Goal: Navigation & Orientation: Find specific page/section

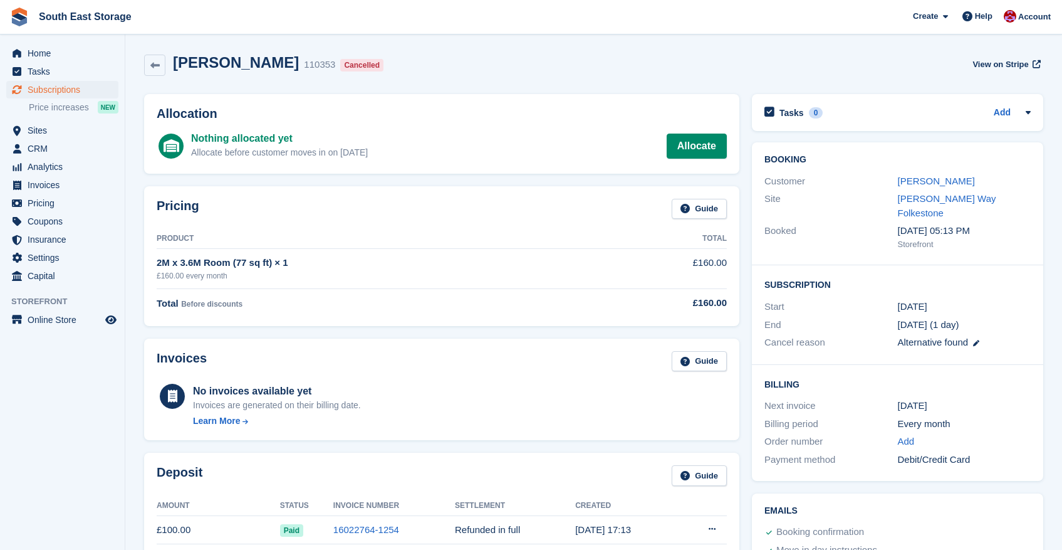
scroll to position [422, 0]
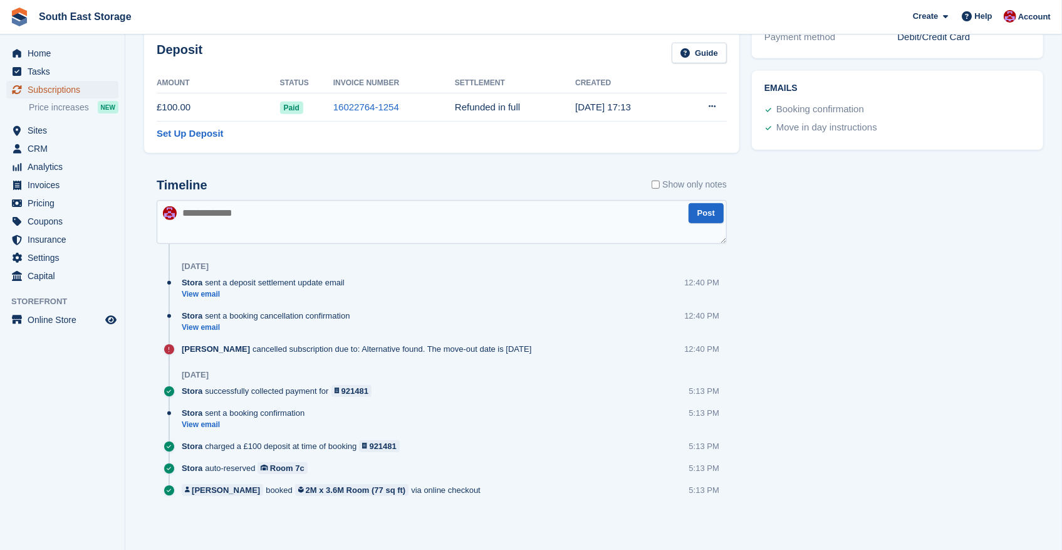
click at [61, 87] on span "Subscriptions" at bounding box center [65, 90] width 75 height 18
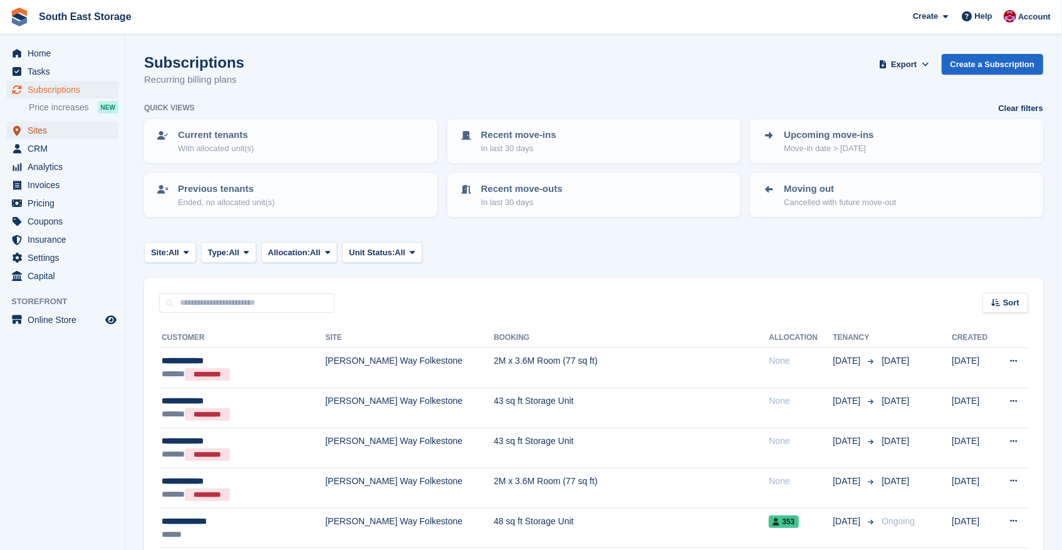
click at [36, 132] on span "Sites" at bounding box center [65, 131] width 75 height 18
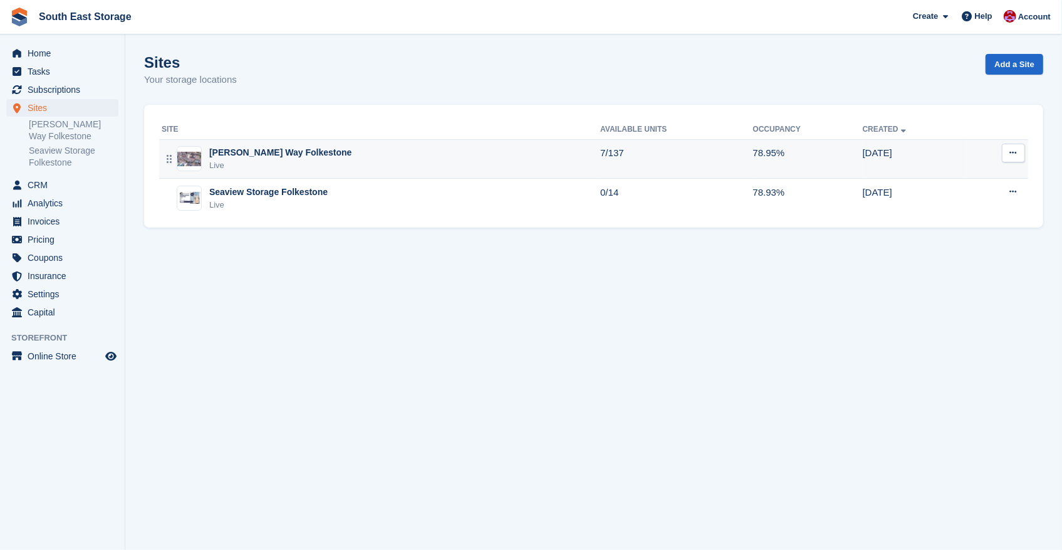
click at [261, 156] on div "[PERSON_NAME] Way Folkestone" at bounding box center [280, 152] width 142 height 13
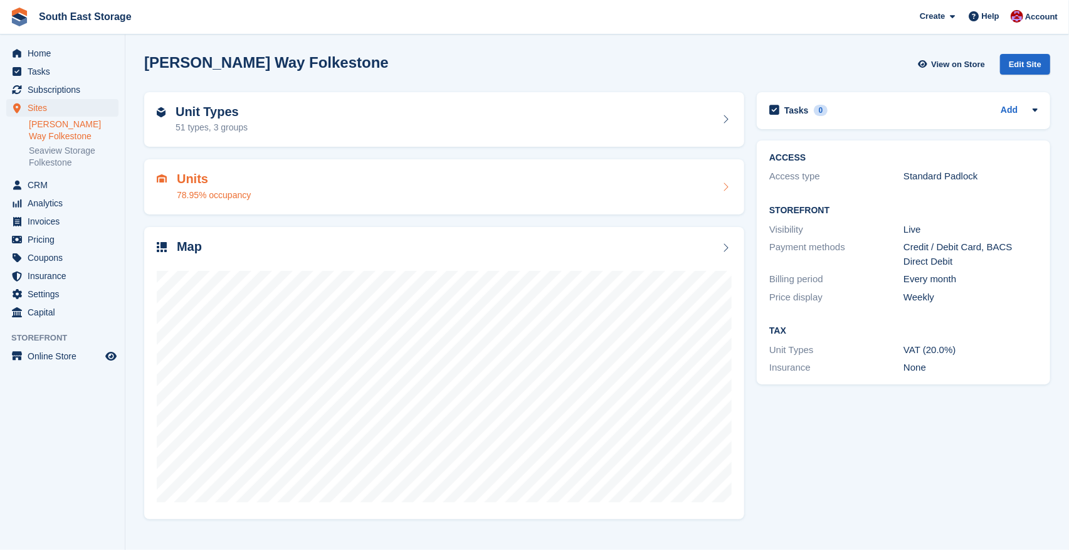
click at [208, 177] on h2 "Units" at bounding box center [214, 179] width 74 height 14
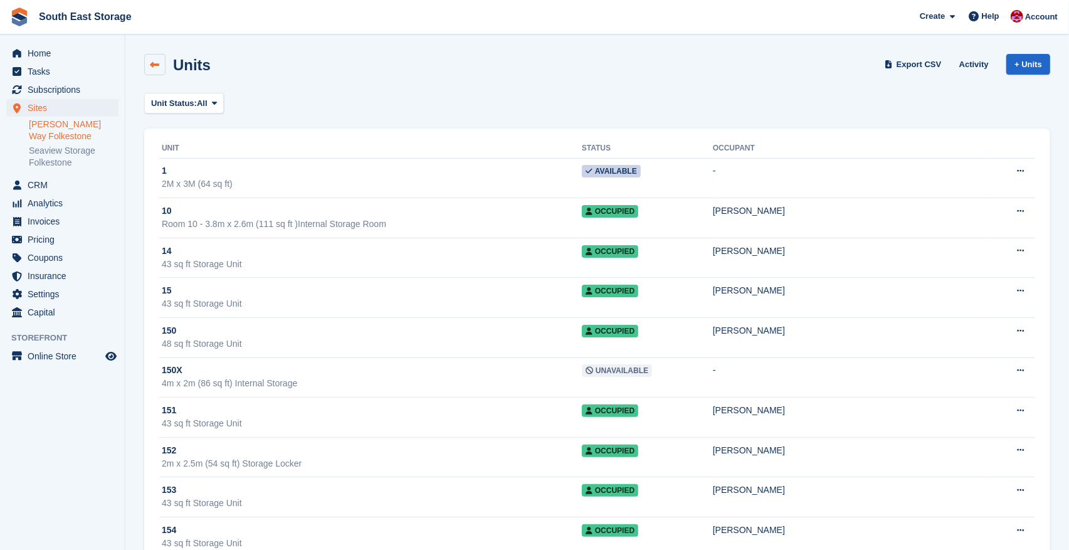
click at [159, 63] on icon at bounding box center [154, 64] width 9 height 9
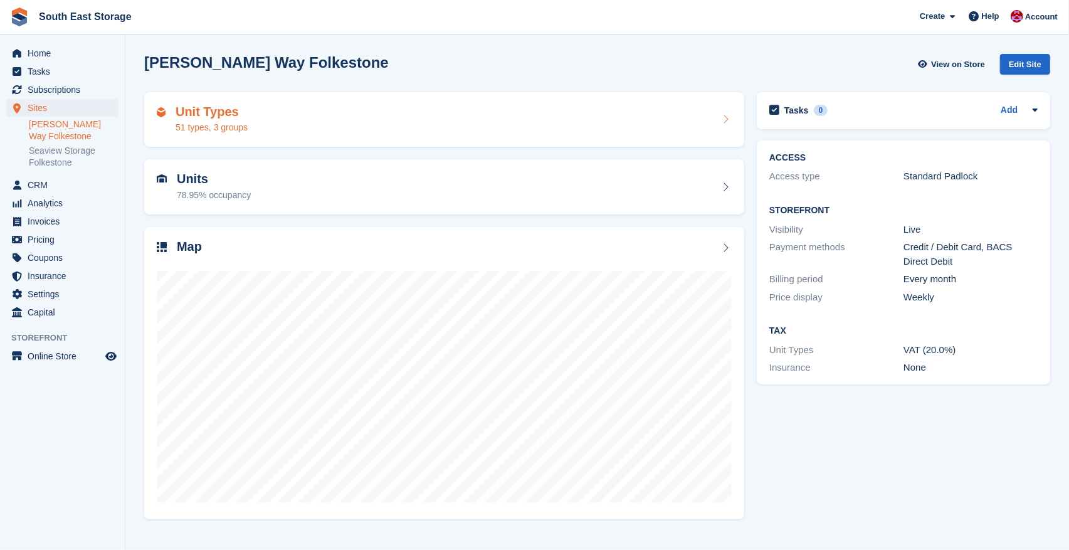
click at [224, 119] on div "Unit Types 51 types, 3 groups" at bounding box center [211, 120] width 72 height 30
click at [219, 112] on h2 "Unit Types" at bounding box center [211, 112] width 72 height 14
